Goal: Check status: Check status

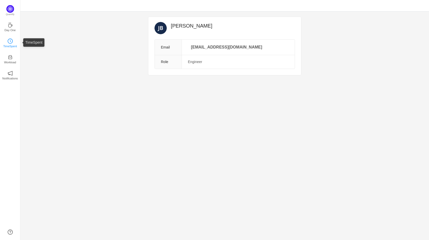
click at [10, 41] on icon "icon: clock-circle" at bounding box center [10, 41] width 5 height 5
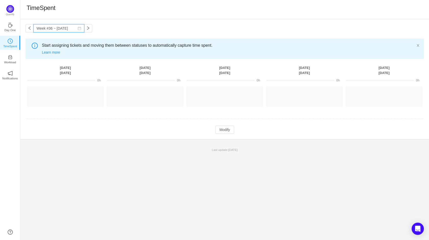
click at [39, 29] on input "Week #36 ~ [DATE]" at bounding box center [58, 28] width 51 height 8
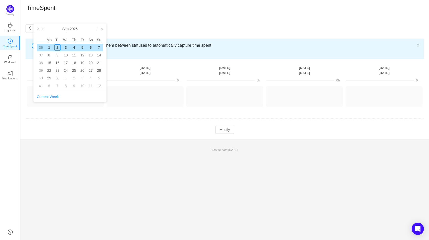
click at [43, 29] on link at bounding box center [43, 29] width 5 height 10
click at [51, 54] on div "4" at bounding box center [49, 55] width 6 height 6
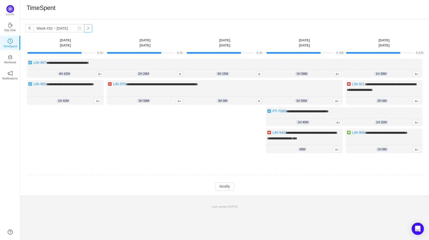
click at [84, 30] on button "button" at bounding box center [88, 28] width 8 height 8
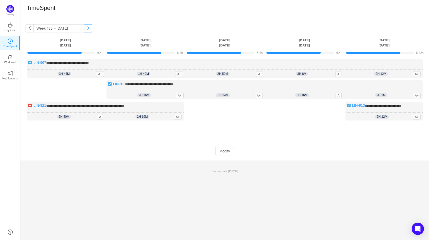
click at [86, 25] on button "button" at bounding box center [88, 28] width 8 height 8
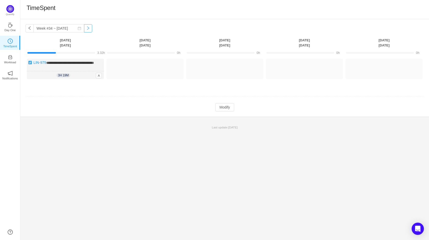
click at [85, 29] on button "button" at bounding box center [88, 28] width 8 height 8
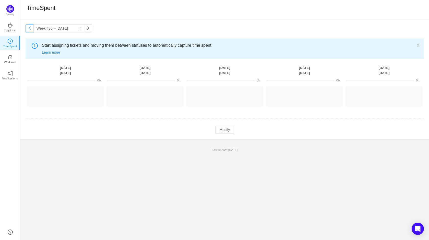
click at [29, 30] on button "button" at bounding box center [30, 28] width 8 height 8
type input "Week #34 ~ [DATE]"
